Goal: Task Accomplishment & Management: Manage account settings

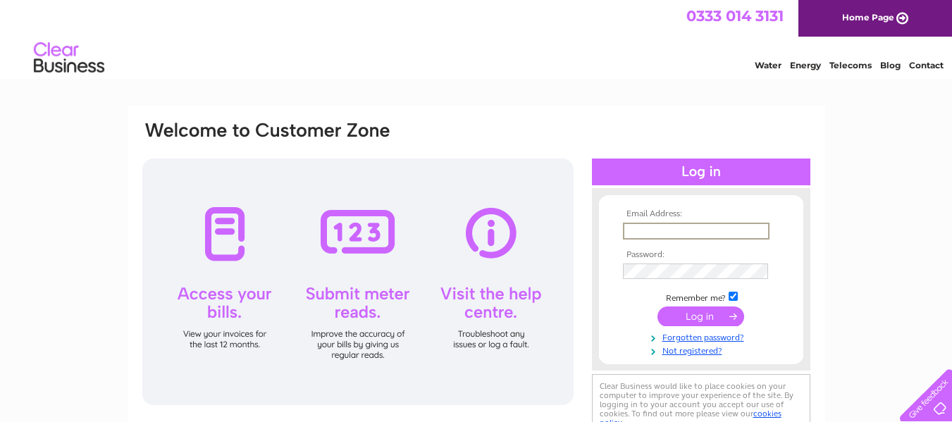
click at [654, 231] on input "text" at bounding box center [696, 231] width 147 height 17
type input "taylorseast@outlook.com"
click at [709, 311] on input "submit" at bounding box center [701, 317] width 87 height 20
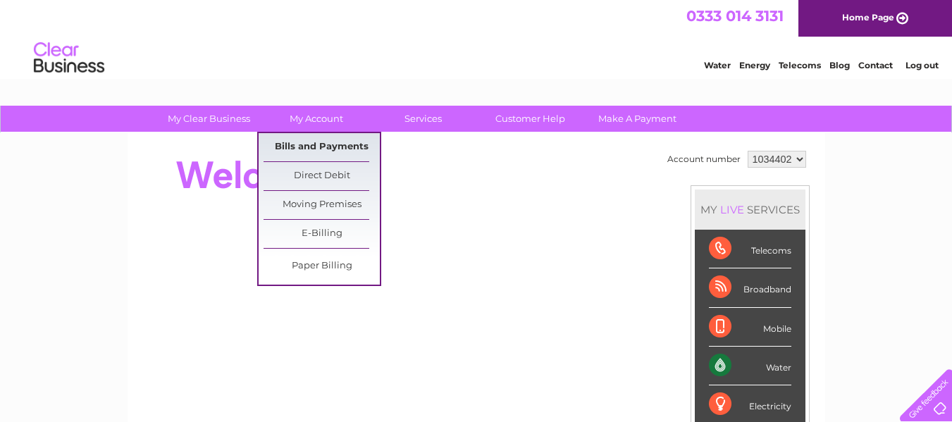
click at [329, 144] on link "Bills and Payments" at bounding box center [322, 147] width 116 height 28
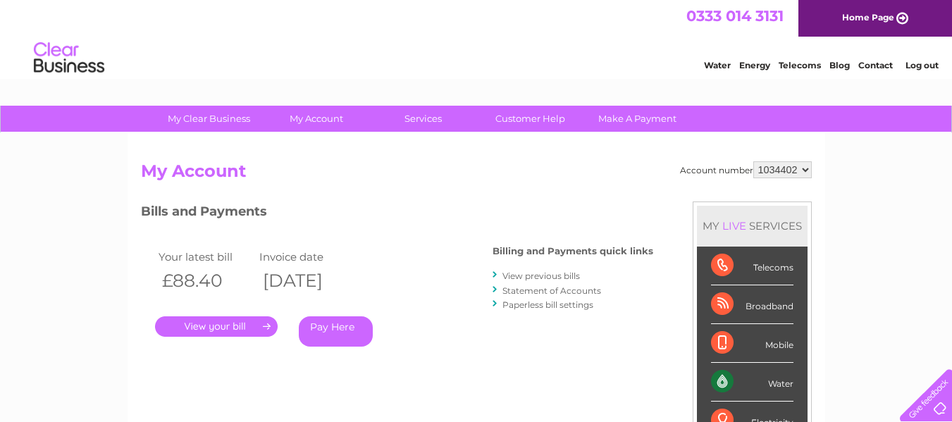
click at [216, 319] on link "." at bounding box center [216, 326] width 123 height 20
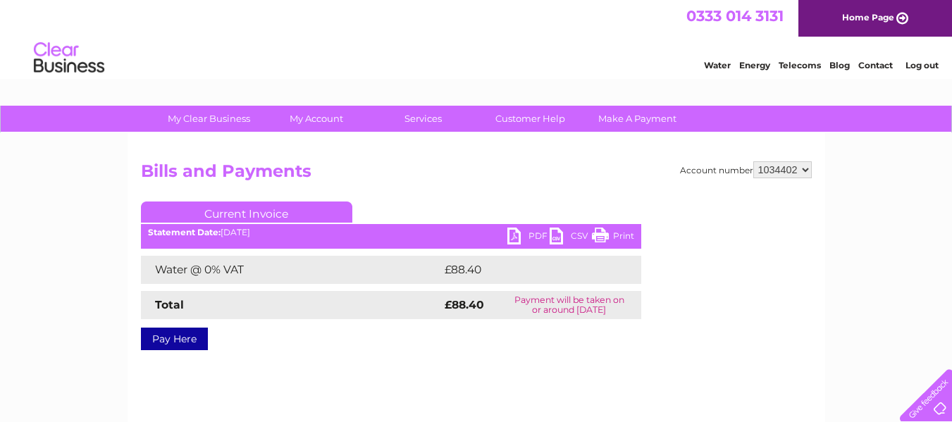
click at [515, 233] on link "PDF" at bounding box center [528, 238] width 42 height 20
click at [922, 64] on link "Log out" at bounding box center [922, 65] width 33 height 11
